Goal: Information Seeking & Learning: Learn about a topic

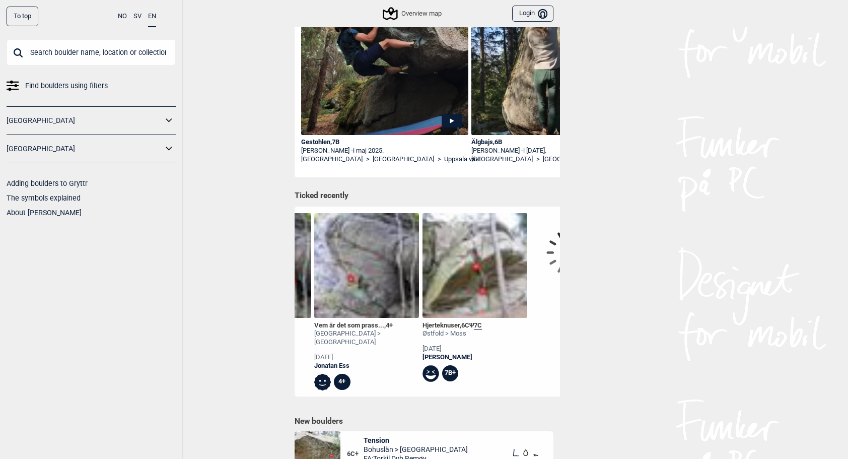
scroll to position [0, 916]
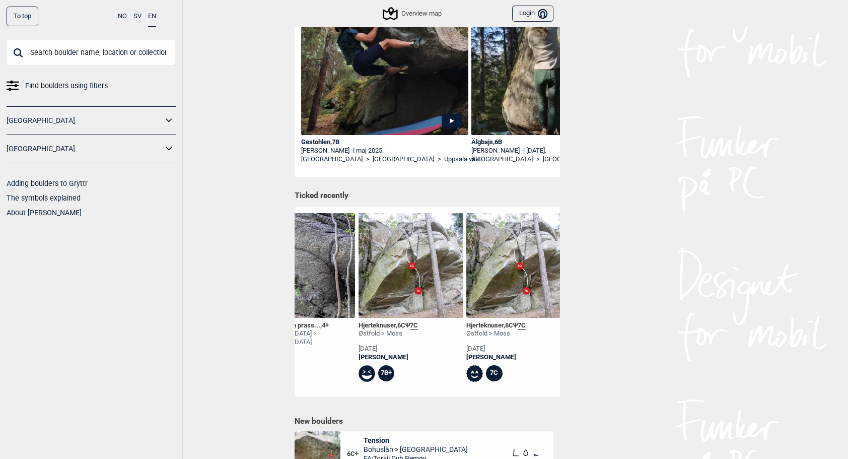
click at [396, 356] on div "[PERSON_NAME]" at bounding box center [388, 357] width 59 height 9
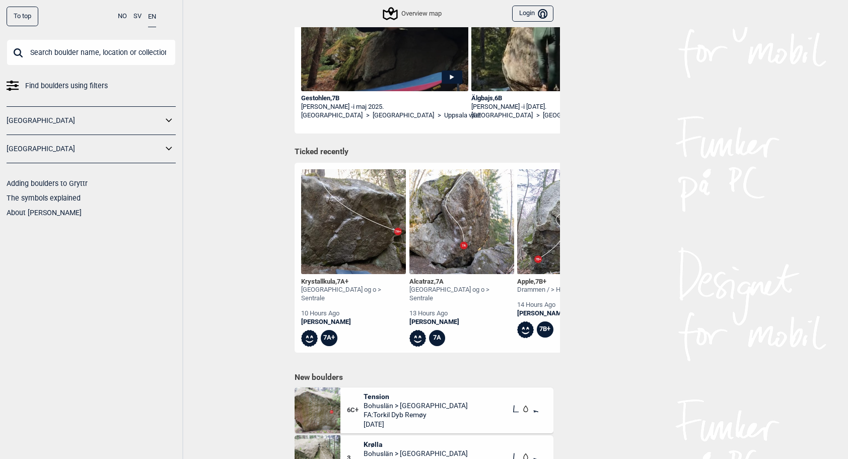
scroll to position [403, 0]
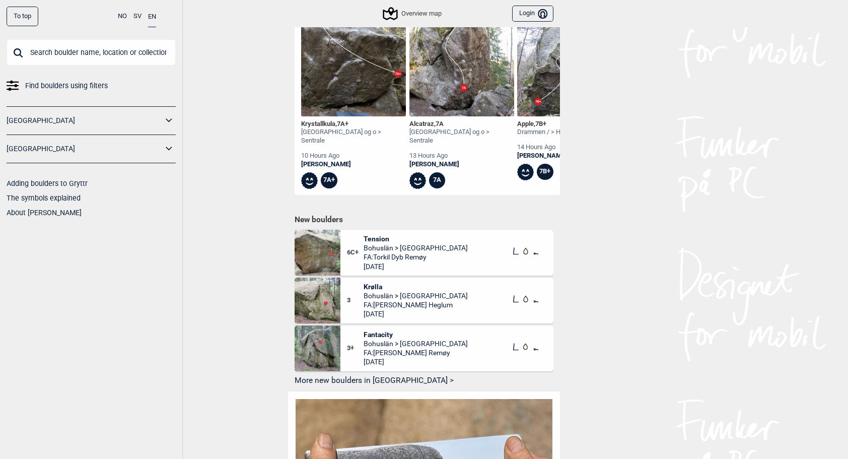
click at [417, 246] on span "Bohuslän > [GEOGRAPHIC_DATA]" at bounding box center [416, 247] width 104 height 9
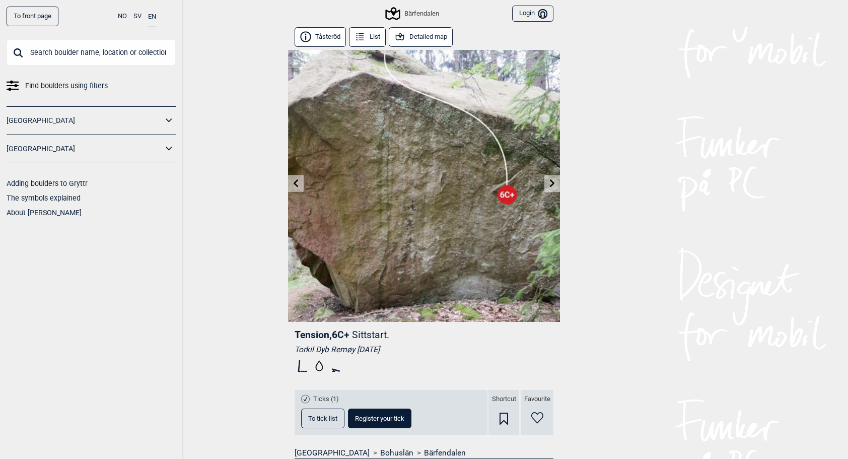
click at [556, 191] on link at bounding box center [553, 183] width 16 height 17
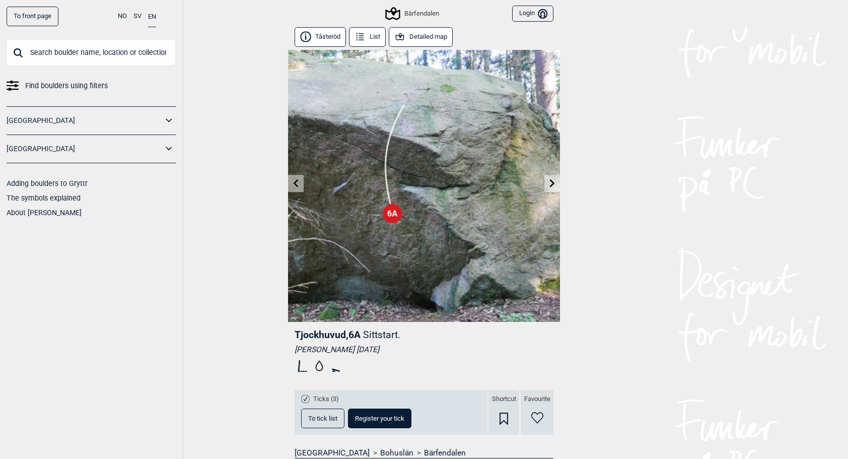
click at [556, 190] on link at bounding box center [553, 183] width 16 height 17
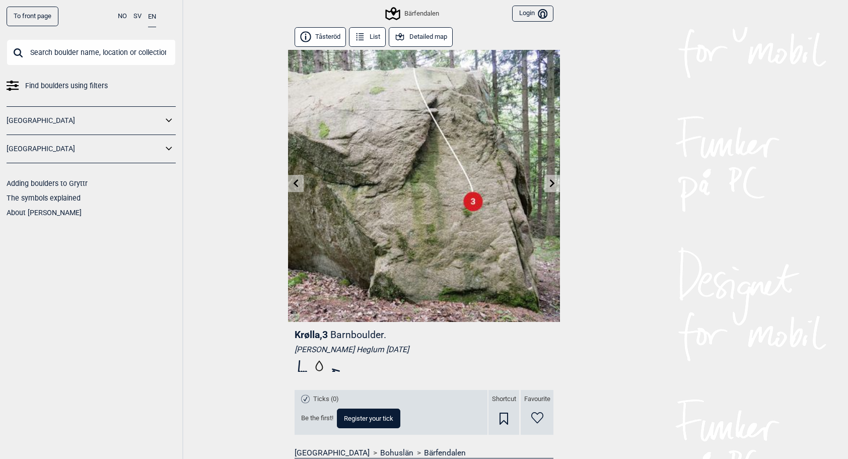
click at [556, 190] on link at bounding box center [553, 183] width 16 height 17
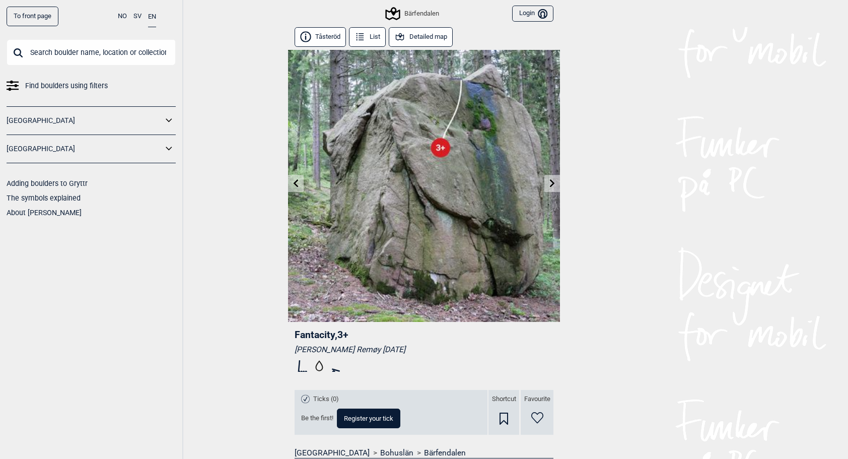
click at [43, 15] on link "To front page" at bounding box center [33, 17] width 52 height 20
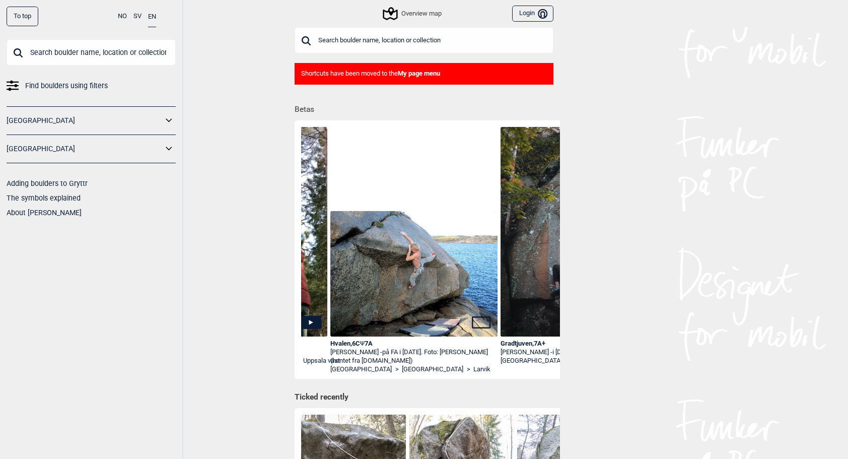
scroll to position [0, 498]
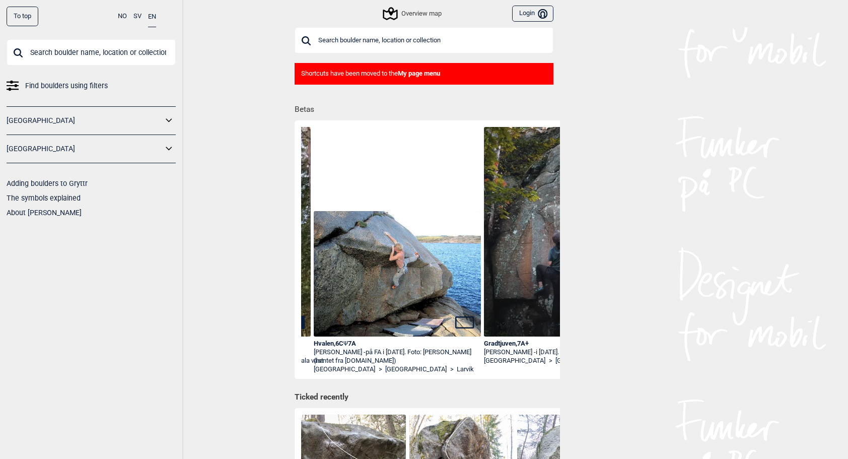
click at [402, 298] on img at bounding box center [397, 273] width 167 height 125
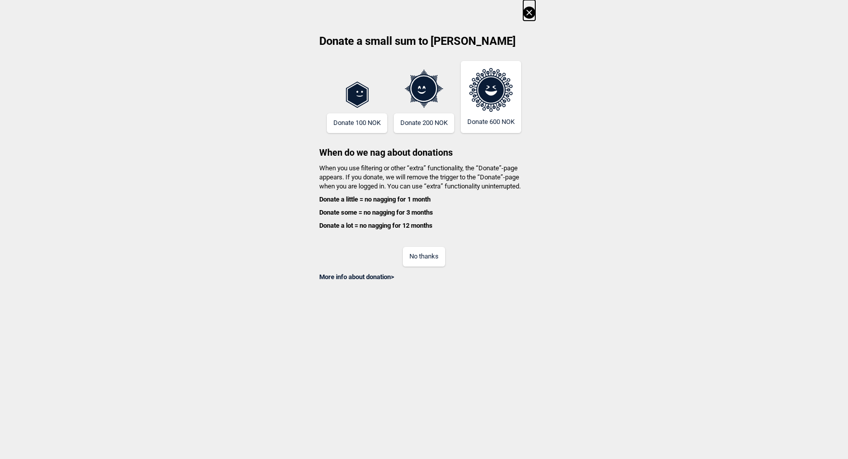
click at [437, 263] on button "No thanks" at bounding box center [424, 257] width 42 height 20
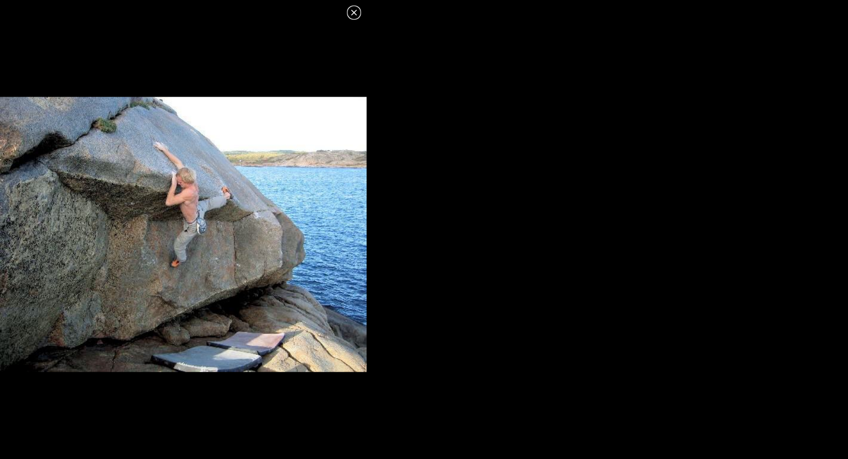
click at [359, 15] on icon at bounding box center [354, 13] width 12 height 12
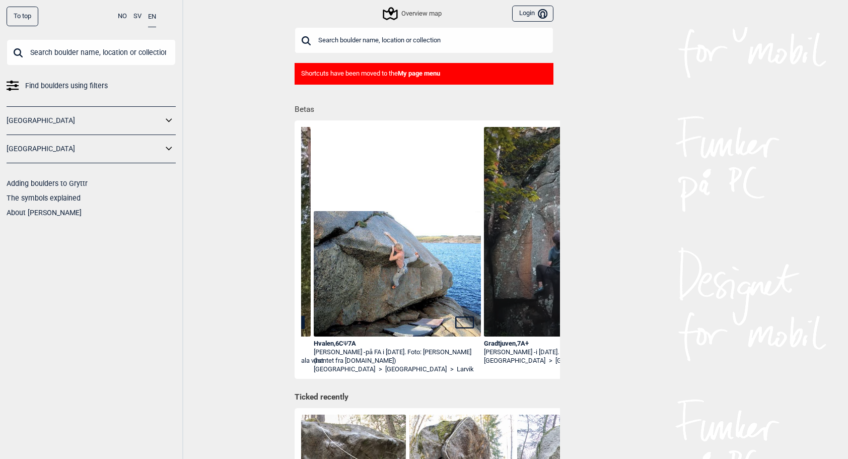
click at [328, 345] on div "Hvalen , 6C Ψ 7A" at bounding box center [397, 344] width 167 height 9
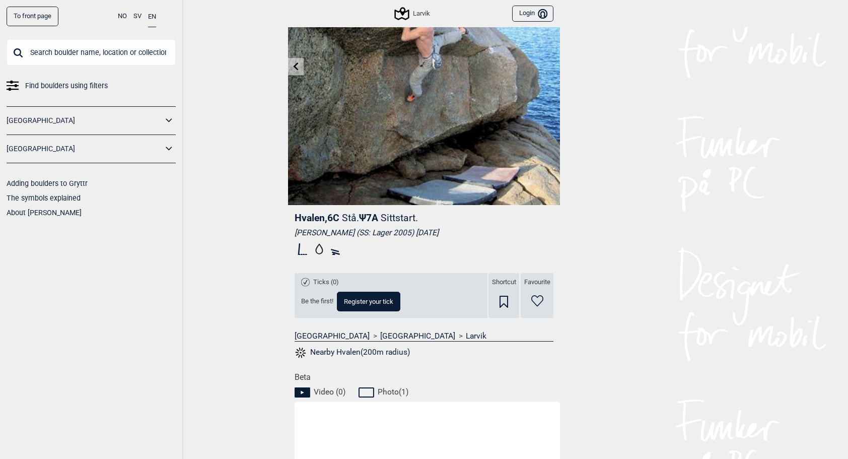
scroll to position [101, 0]
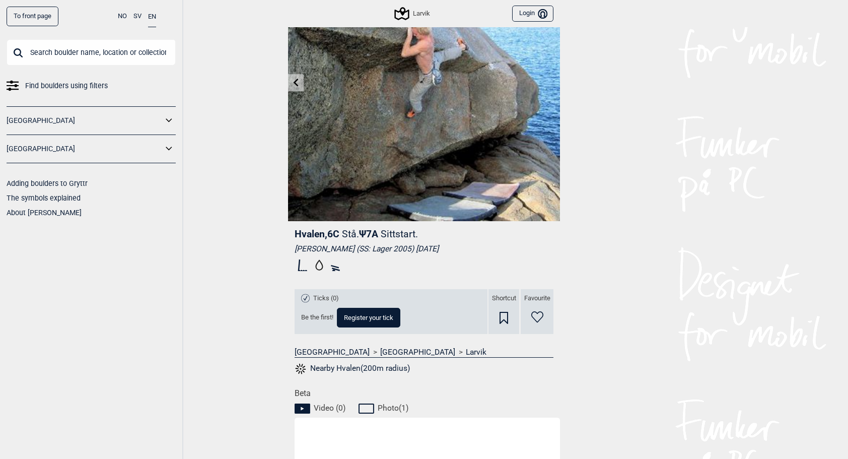
click at [344, 368] on button "Nearby Hvalen(200m radius)" at bounding box center [352, 368] width 115 height 13
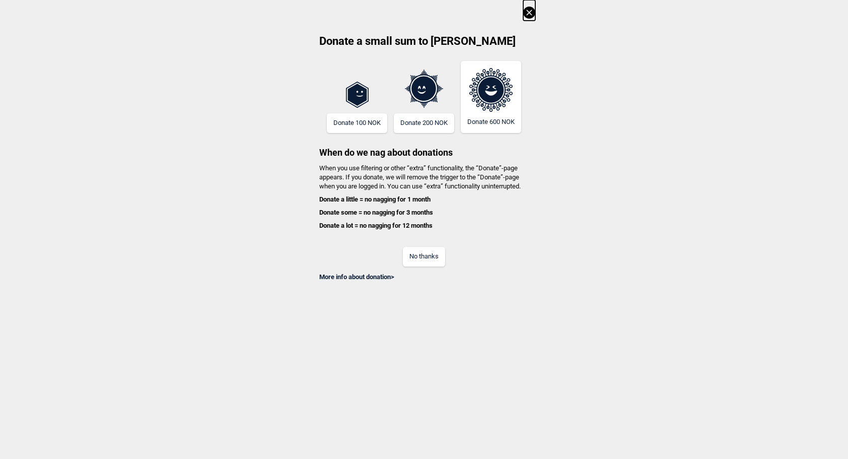
scroll to position [0, 851]
click at [433, 256] on button "No thanks" at bounding box center [424, 257] width 42 height 20
